Goal: Task Accomplishment & Management: Complete application form

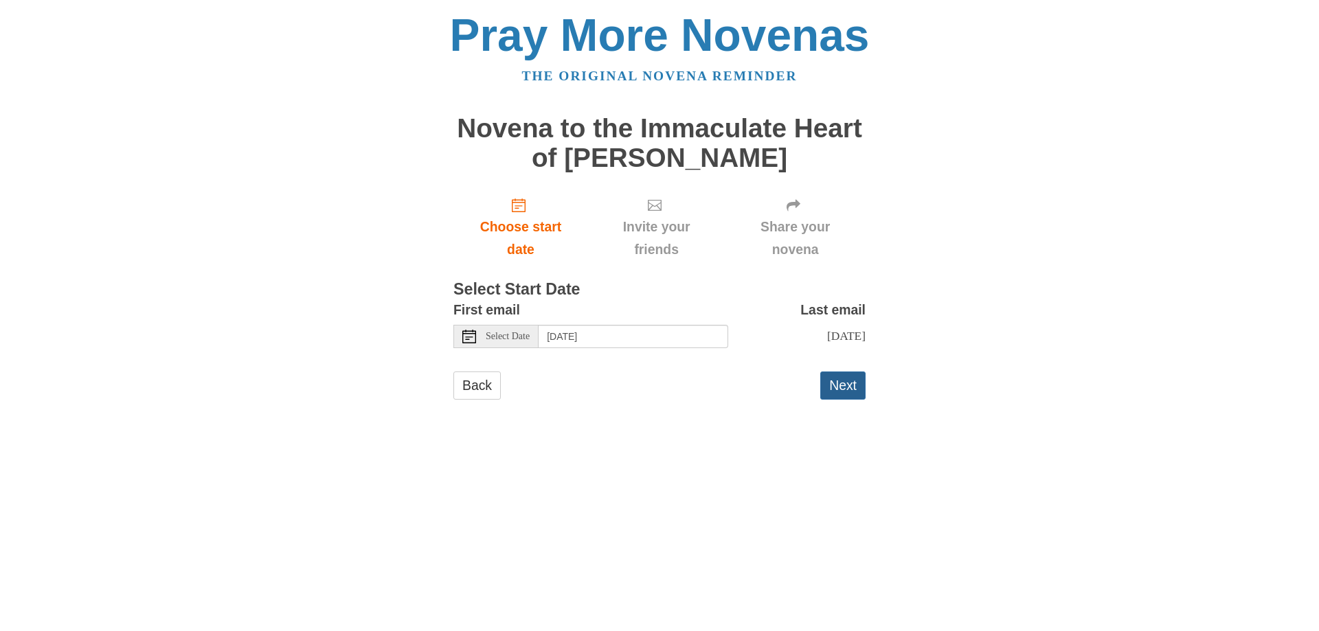
click at [825, 388] on button "Next" at bounding box center [842, 386] width 45 height 28
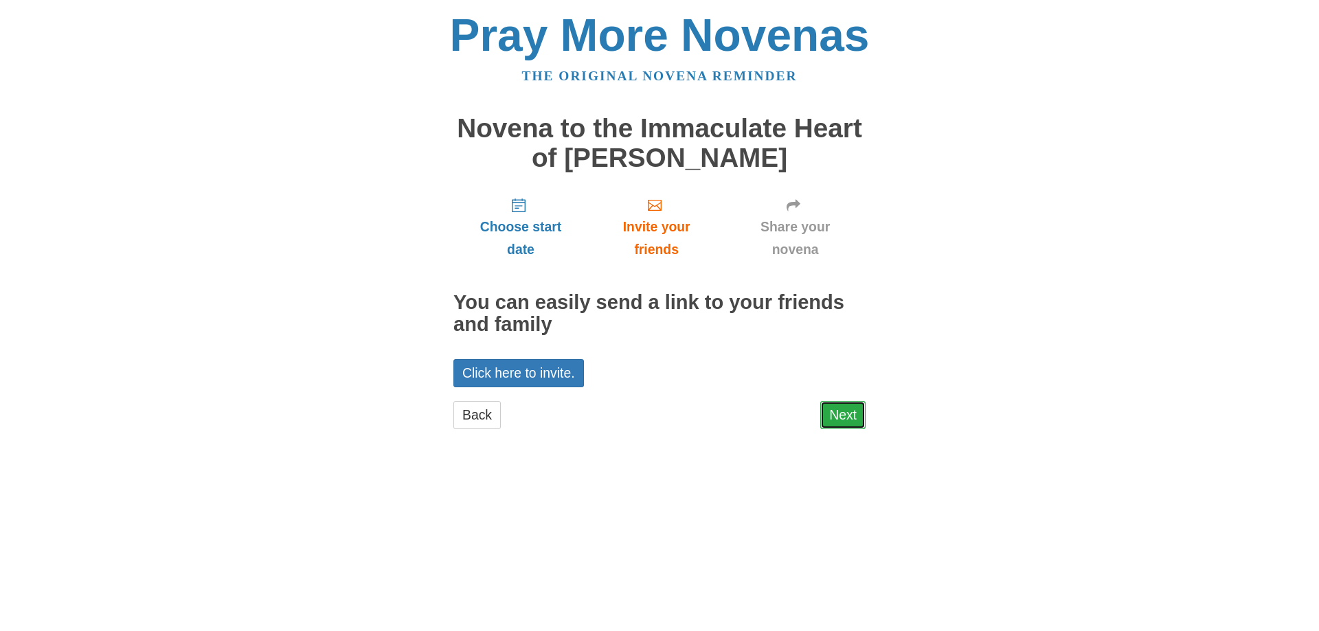
click at [837, 417] on link "Next" at bounding box center [842, 415] width 45 height 28
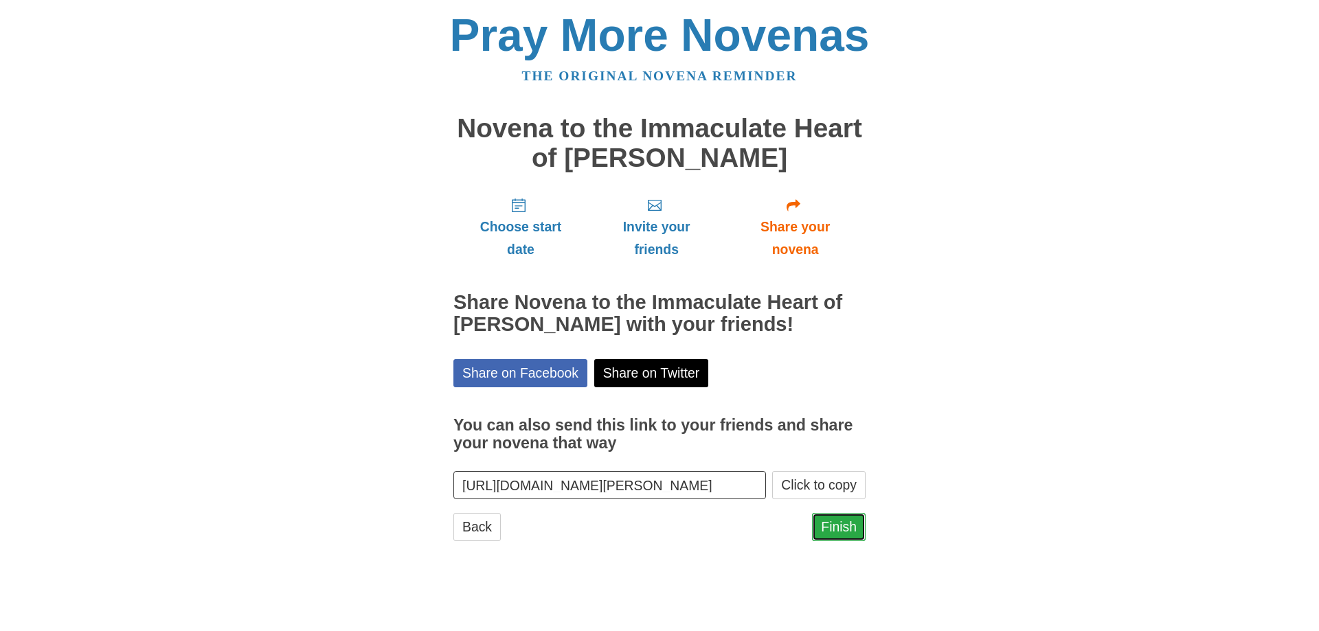
click at [847, 519] on link "Finish" at bounding box center [839, 527] width 54 height 28
